Goal: Find specific page/section: Find specific page/section

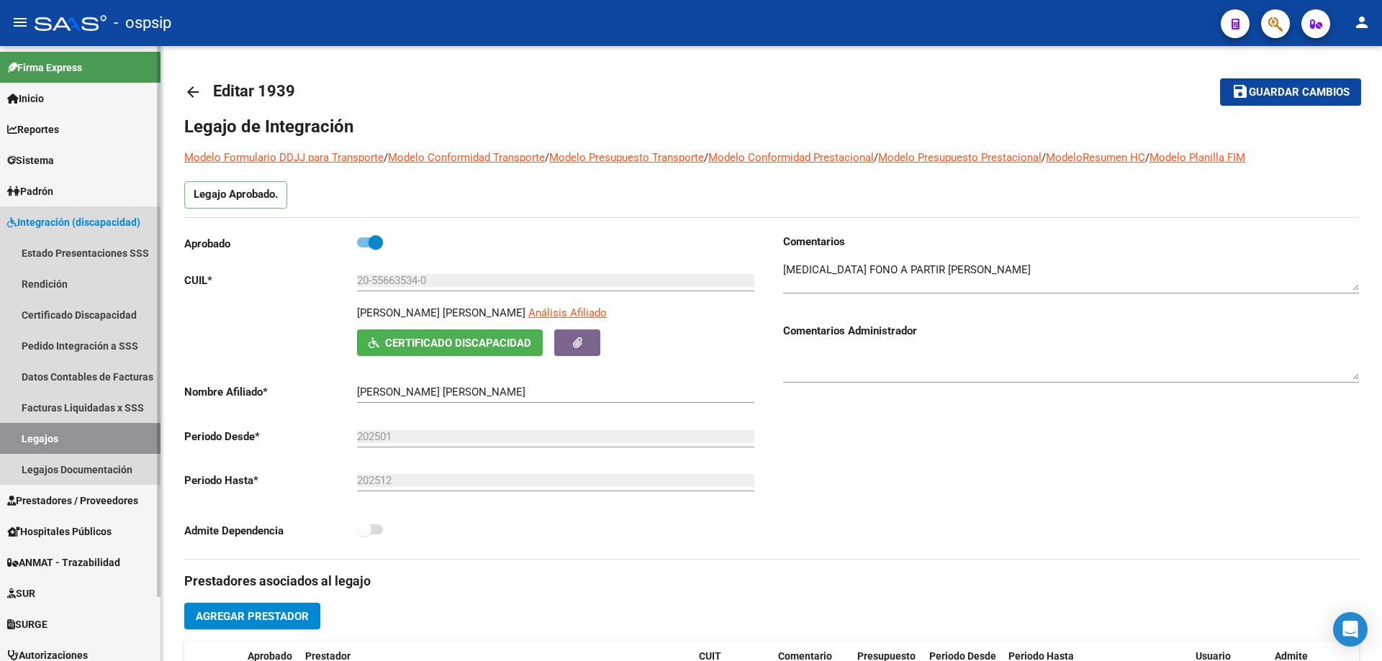
click at [53, 436] on link "Legajos" at bounding box center [80, 438] width 160 height 31
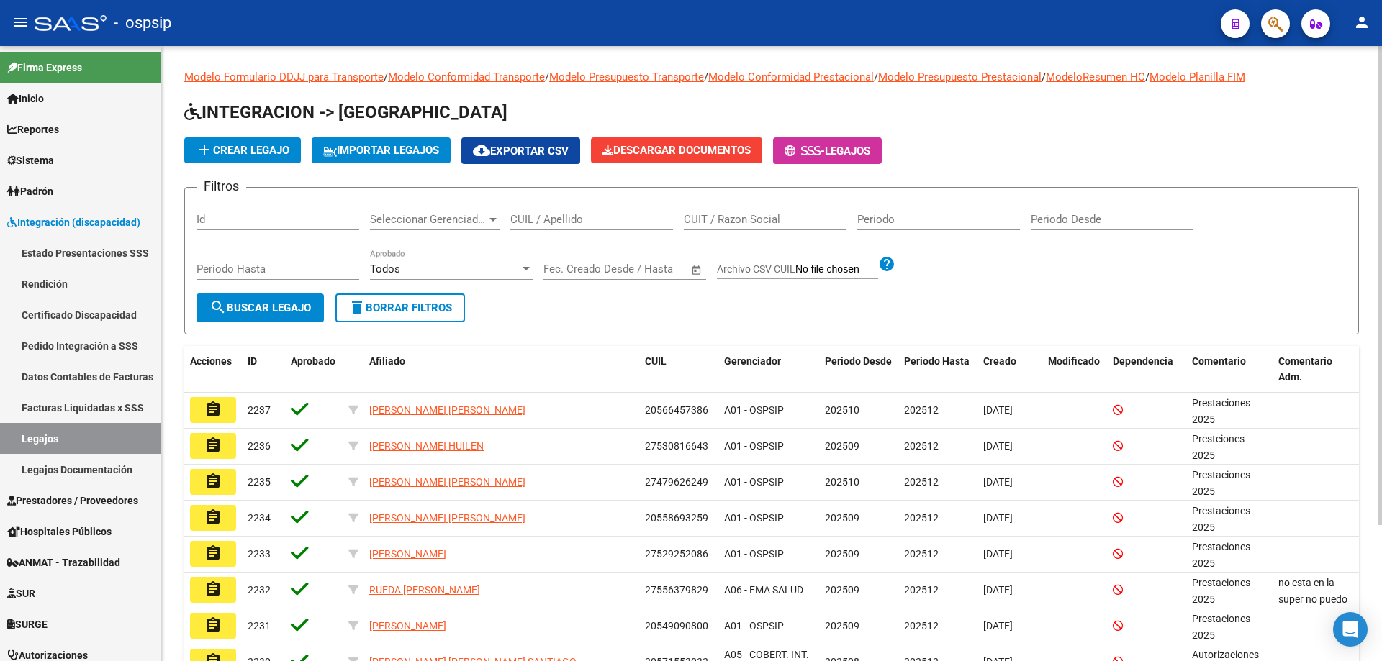
click at [562, 218] on input "CUIL / Apellido" at bounding box center [591, 219] width 163 height 13
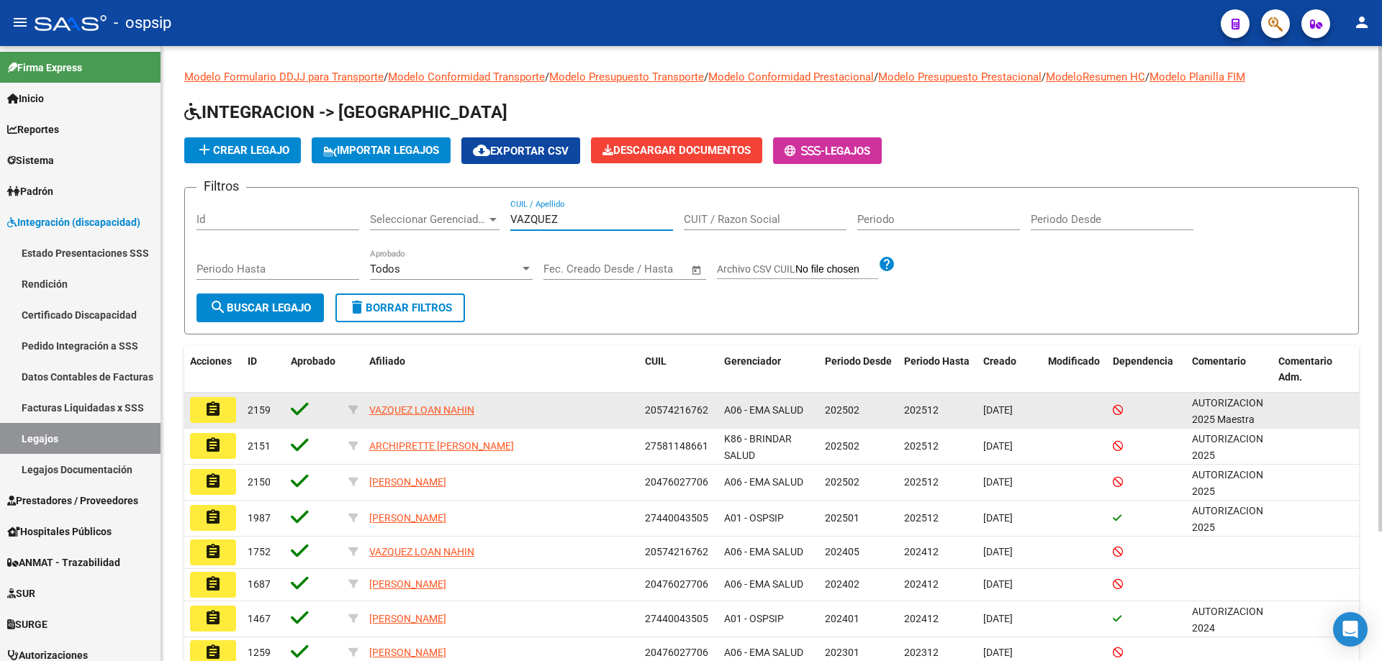
type input "VAZQUEZ"
click at [206, 414] on mat-icon "assignment" at bounding box center [212, 409] width 17 height 17
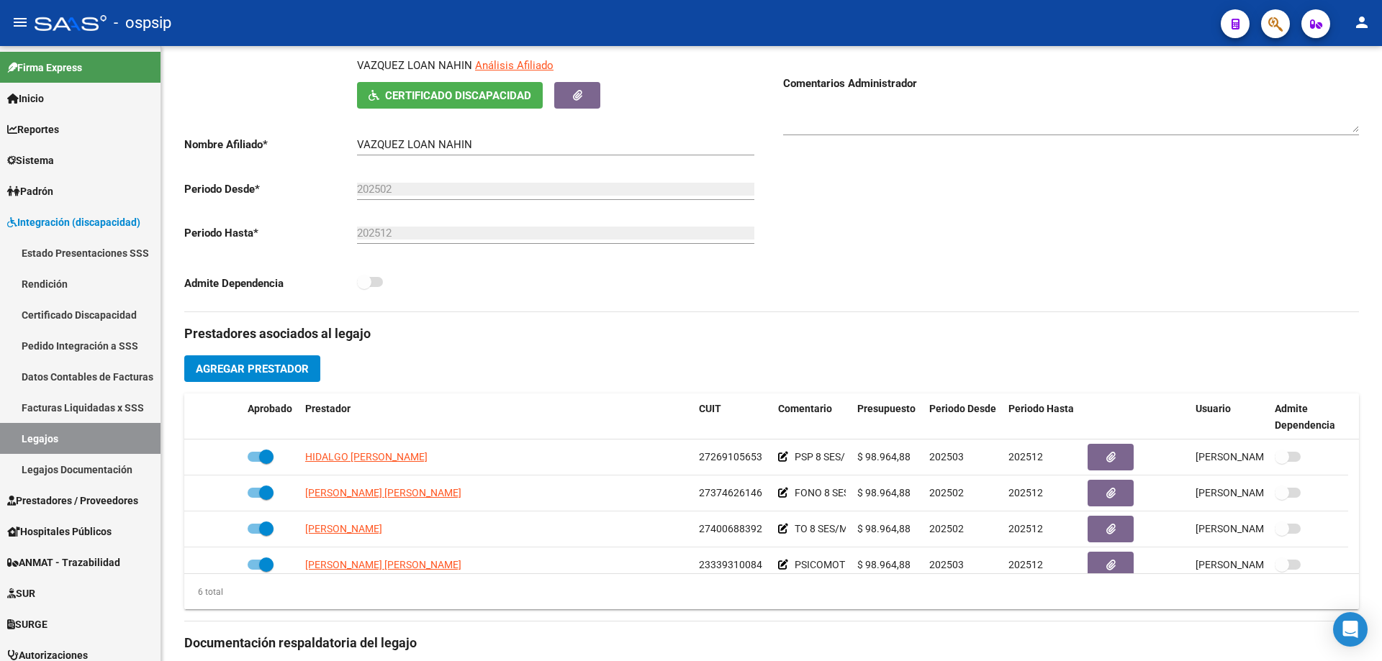
scroll to position [144, 0]
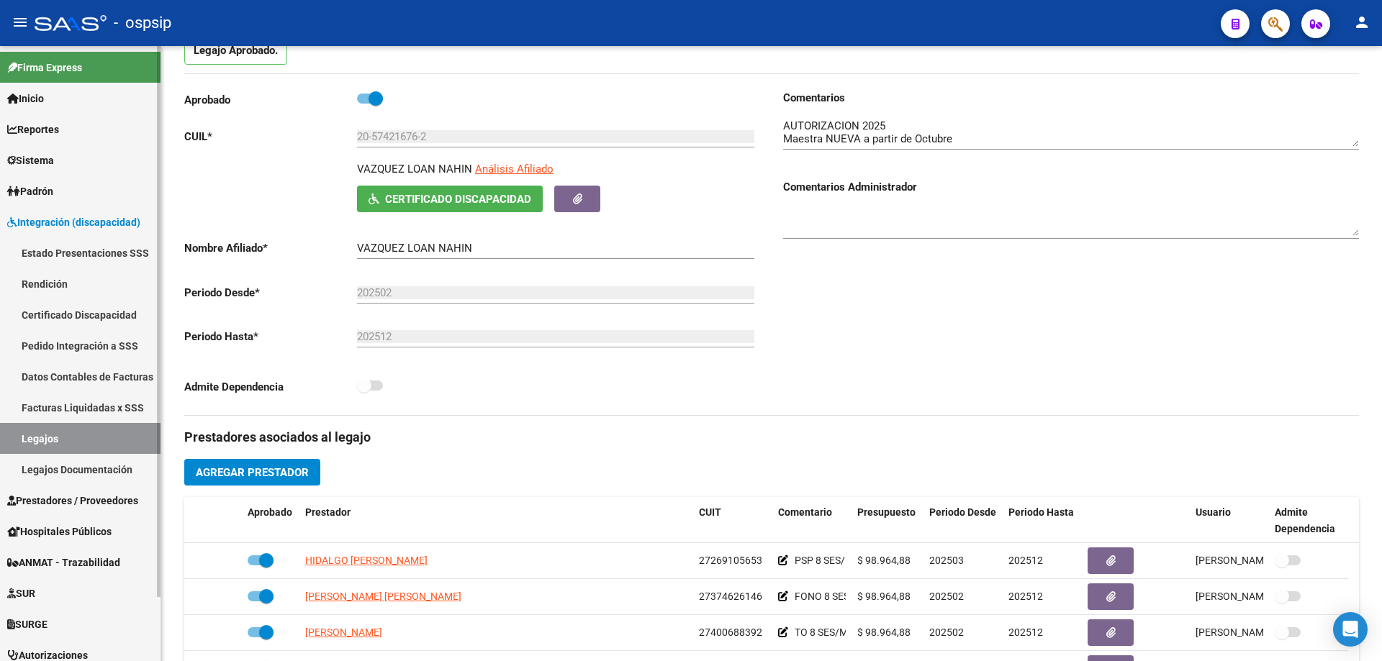
click at [101, 432] on link "Legajos" at bounding box center [80, 438] width 160 height 31
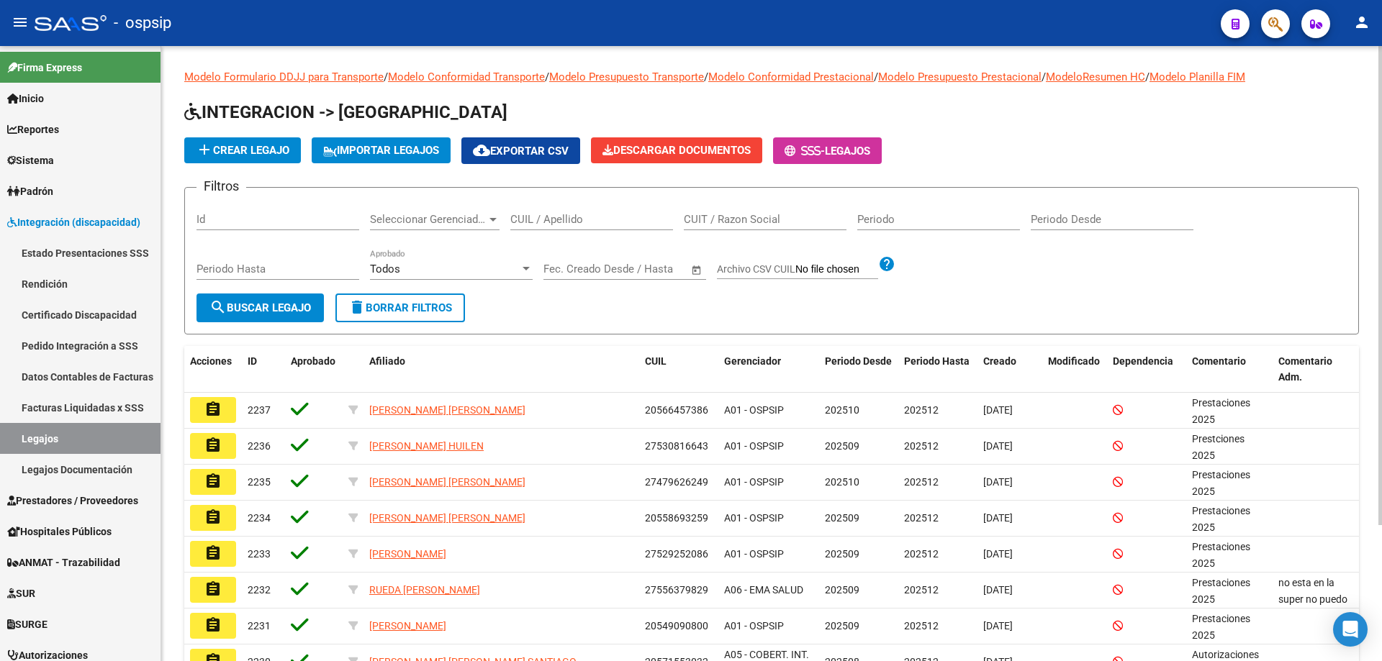
click at [1244, 273] on div "Filtros Id Seleccionar Gerenciador Seleccionar Gerenciador CUIL / Apellido CUIT…" at bounding box center [771, 246] width 1150 height 94
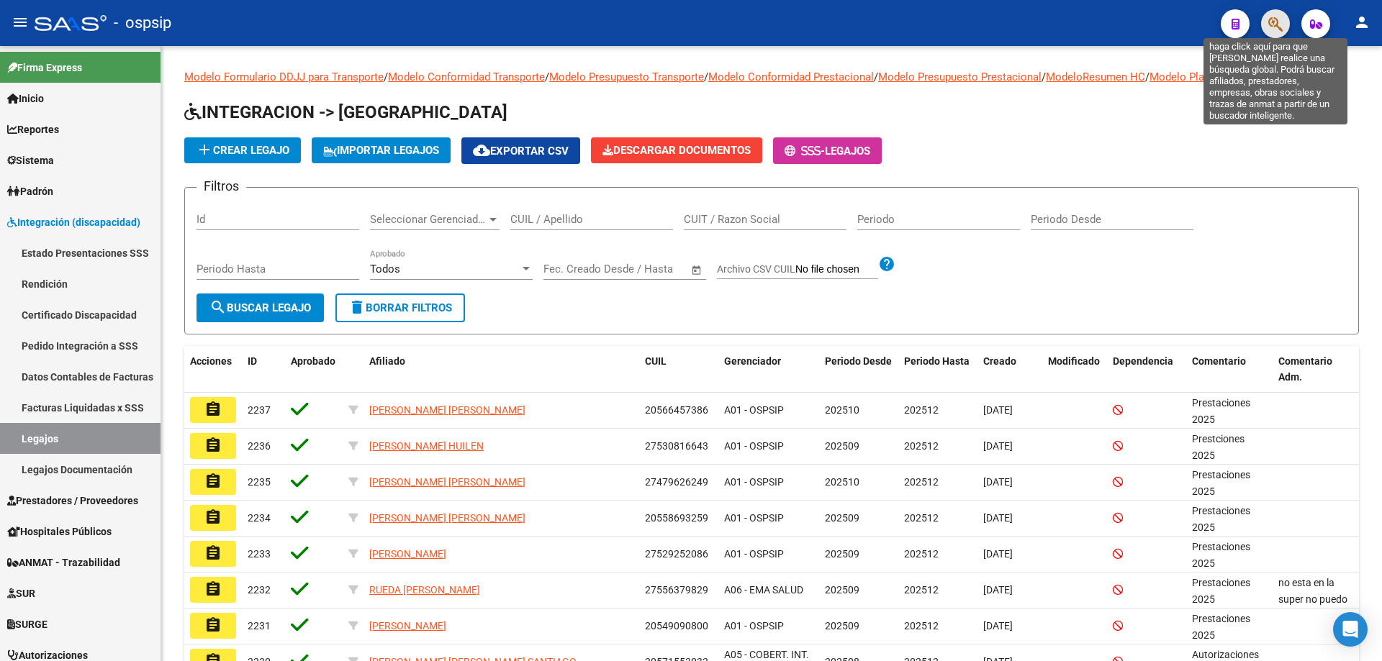
click at [1271, 23] on icon "button" at bounding box center [1275, 24] width 14 height 17
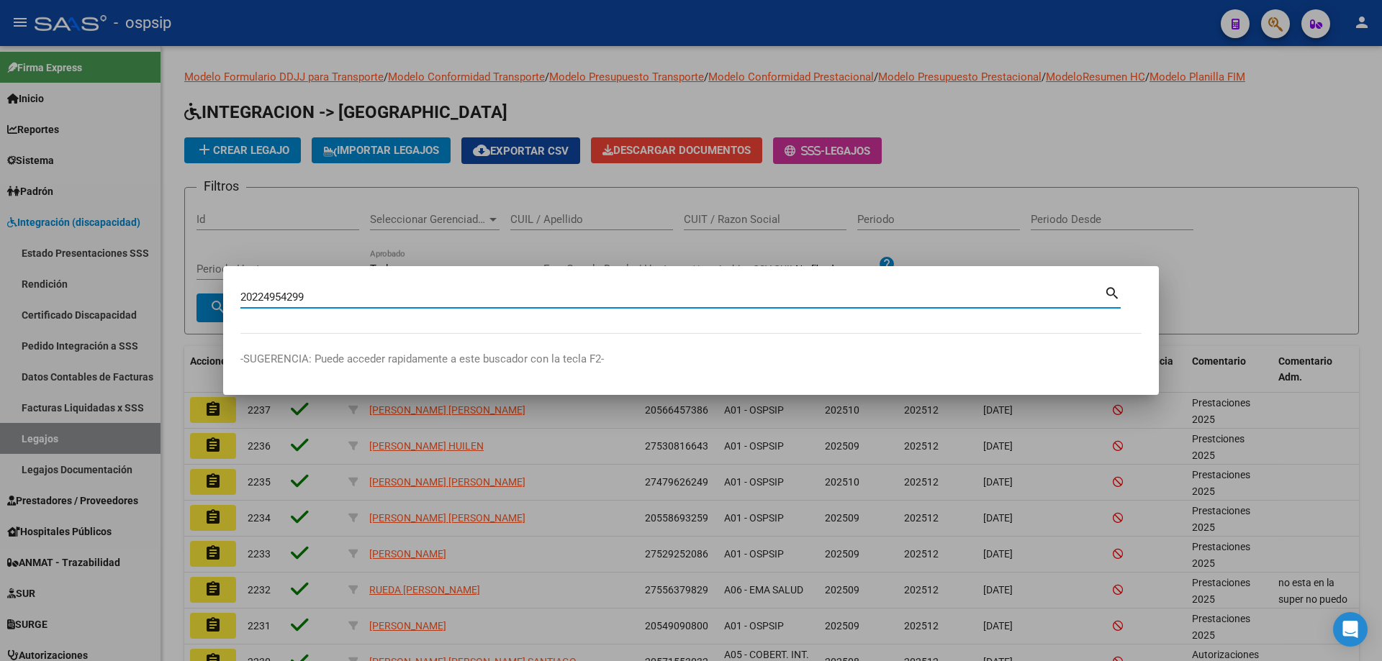
type input "20224954299"
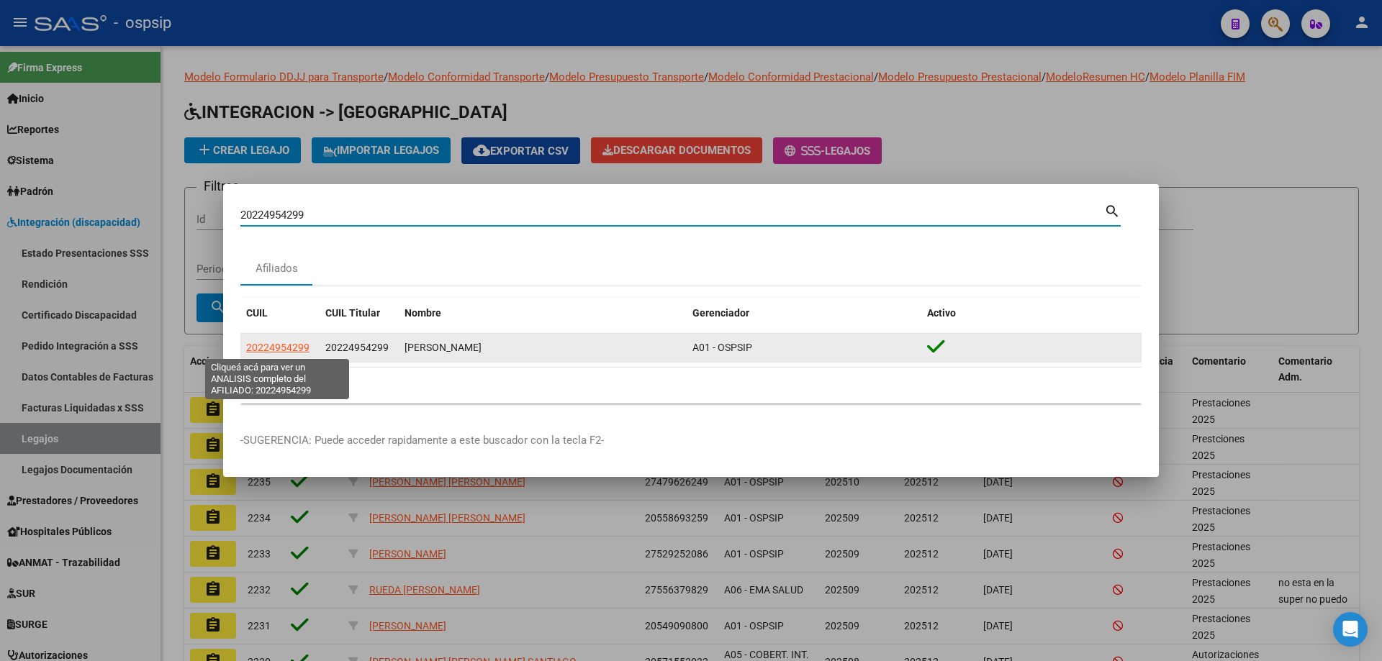
click at [288, 349] on span "20224954299" at bounding box center [277, 348] width 63 height 12
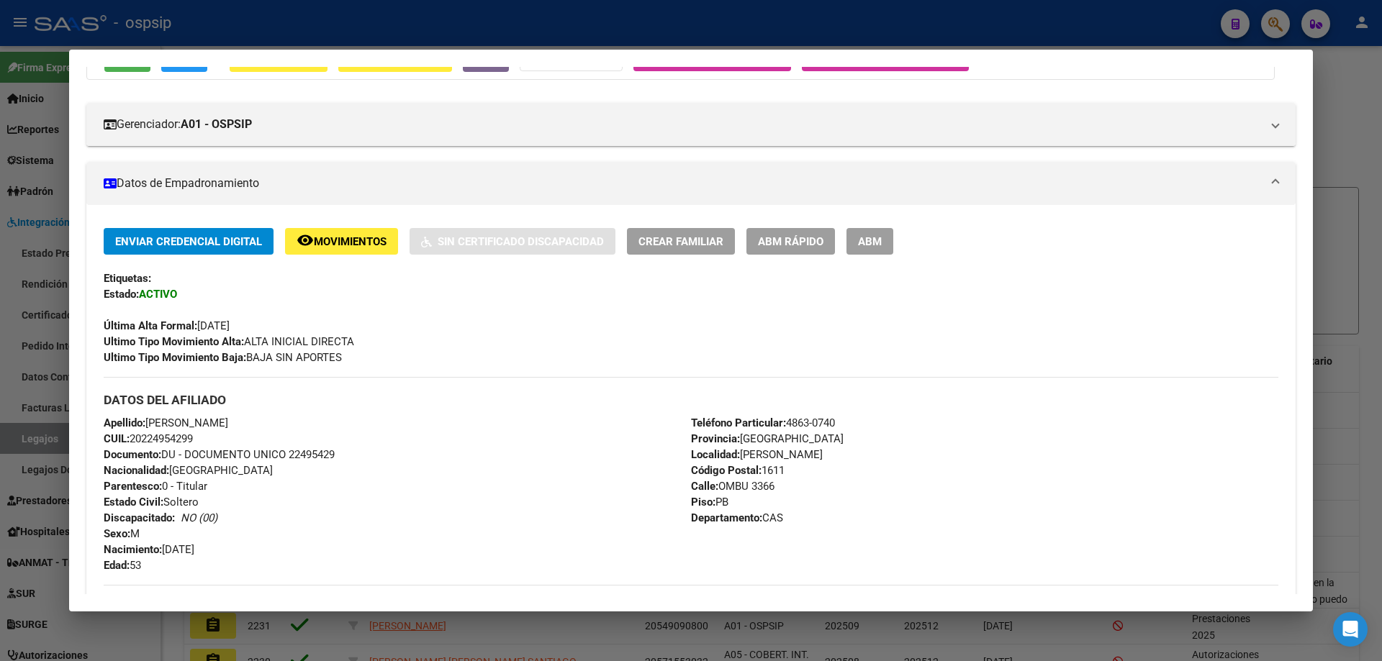
scroll to position [216, 0]
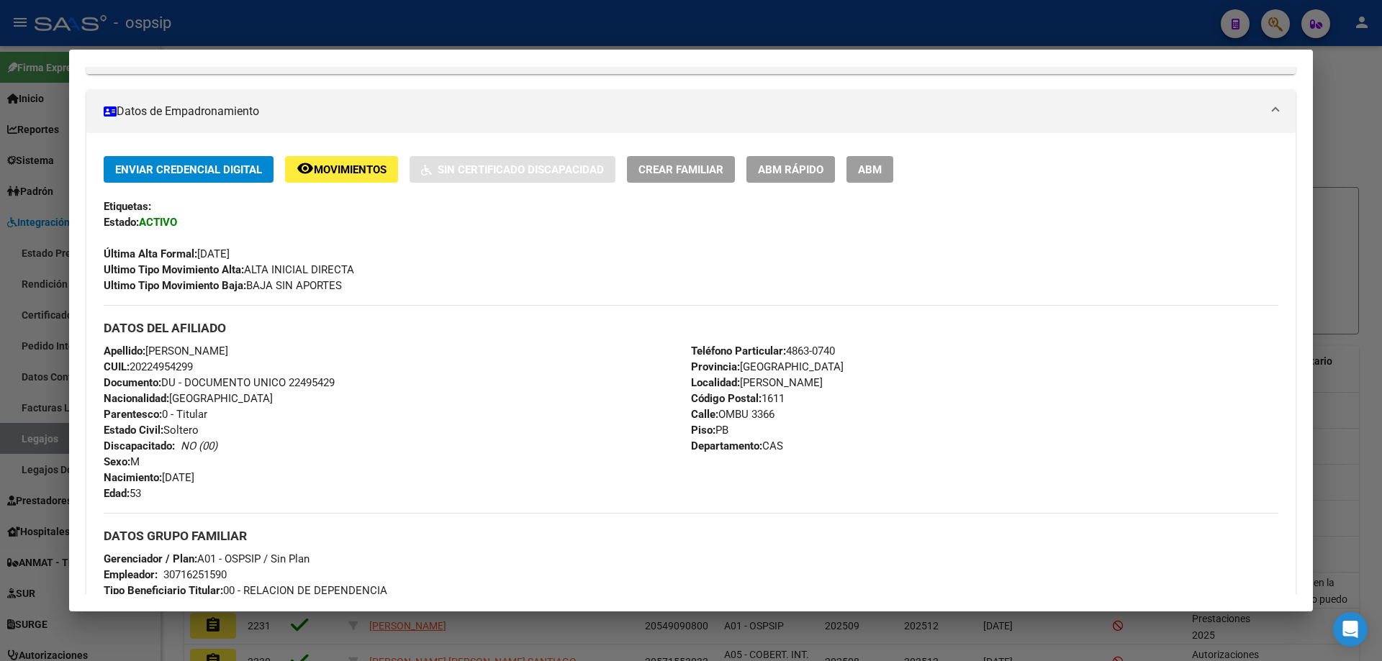
click at [384, 8] on div at bounding box center [691, 330] width 1382 height 661
